Goal: Use online tool/utility: Utilize a website feature to perform a specific function

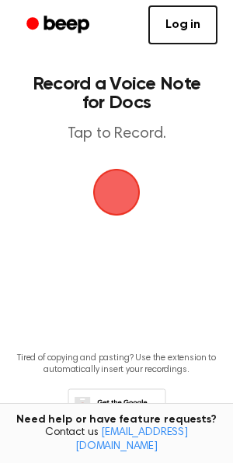
click at [123, 219] on span "button" at bounding box center [116, 192] width 53 height 53
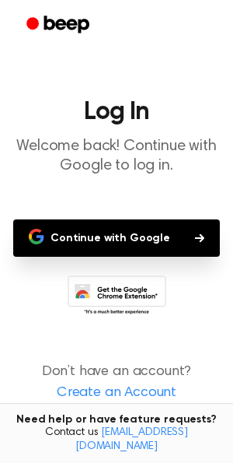
click at [124, 257] on button "Continue with Google" at bounding box center [116, 237] width 207 height 37
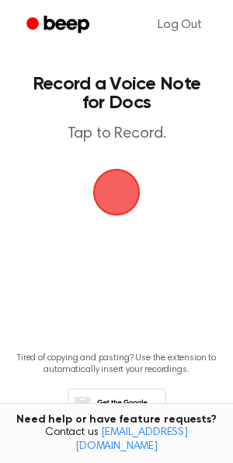
click at [121, 220] on span "button" at bounding box center [117, 192] width 56 height 56
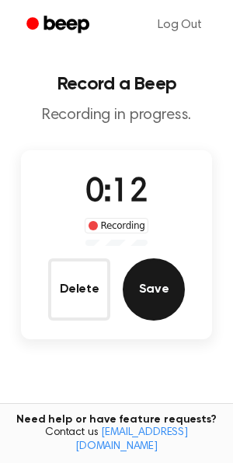
click at [162, 320] on button "Save" at bounding box center [154, 289] width 62 height 62
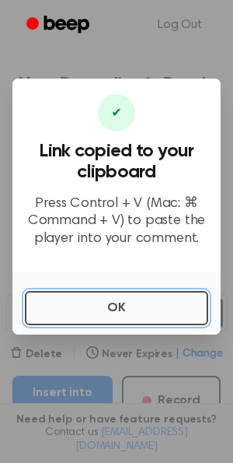
click at [97, 325] on button "OK" at bounding box center [117, 308] width 184 height 34
